Goal: Find specific page/section: Find specific page/section

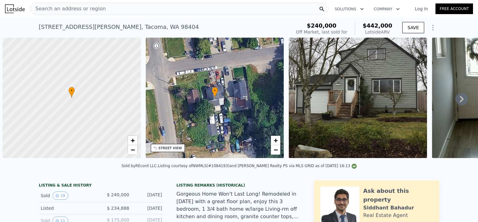
scroll to position [0, 3]
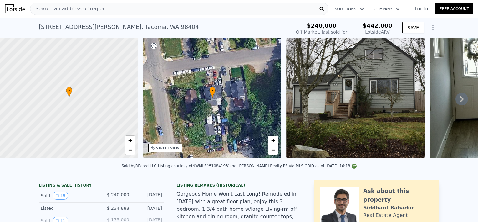
click at [246, 82] on div "• + −" at bounding box center [212, 98] width 138 height 120
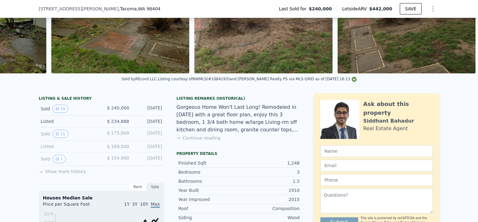
scroll to position [154, 0]
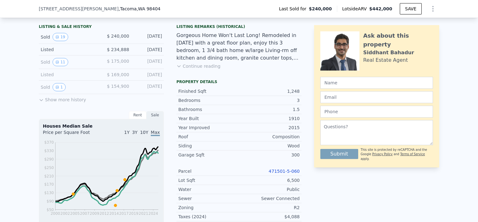
click at [284, 173] on link "471501-5-060" at bounding box center [284, 170] width 31 height 5
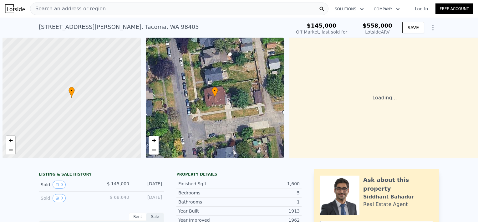
scroll to position [0, 3]
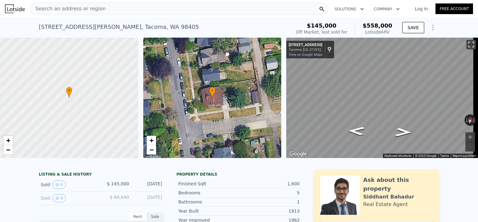
click at [467, 45] on button "Toggle fullscreen view" at bounding box center [471, 44] width 9 height 9
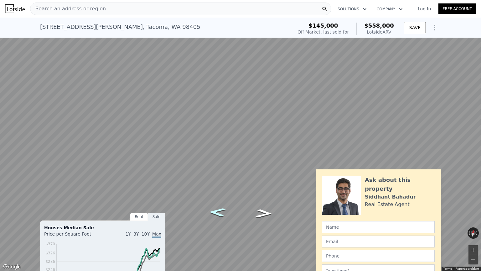
click at [219, 212] on icon "Go West, S 13th St" at bounding box center [216, 211] width 31 height 13
click at [217, 209] on icon "Go West, S 13th St" at bounding box center [216, 211] width 31 height 13
click at [262, 221] on icon "Go South, S Ainsworth Ave" at bounding box center [263, 236] width 38 height 13
click at [262, 221] on icon "Go South, S Ainsworth Ave" at bounding box center [262, 234] width 39 height 13
click at [233, 218] on icon "Go West, S 13th St" at bounding box center [225, 218] width 47 height 14
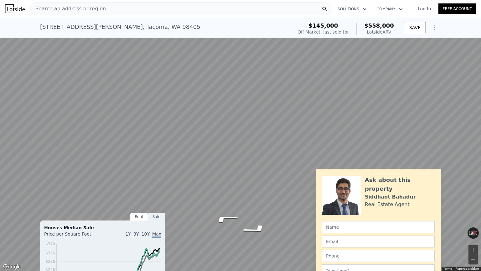
click at [473, 6] on button "Toggle fullscreen view" at bounding box center [473, 6] width 9 height 9
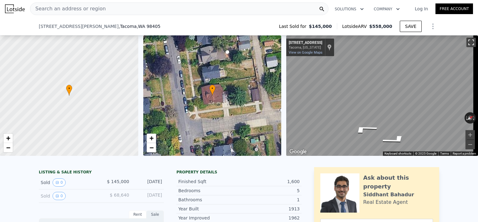
scroll to position [98, 0]
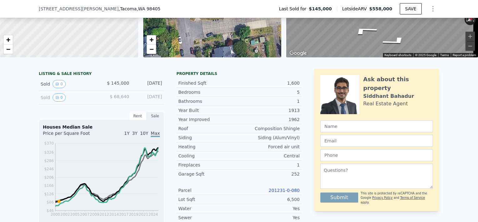
click at [282, 193] on link "201231-0-080" at bounding box center [284, 190] width 31 height 5
